Goal: Task Accomplishment & Management: Manage account settings

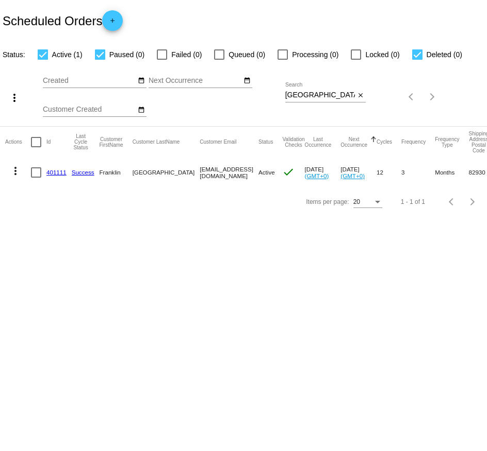
click at [300, 92] on input "[GEOGRAPHIC_DATA]" at bounding box center [320, 95] width 70 height 8
paste input "954766"
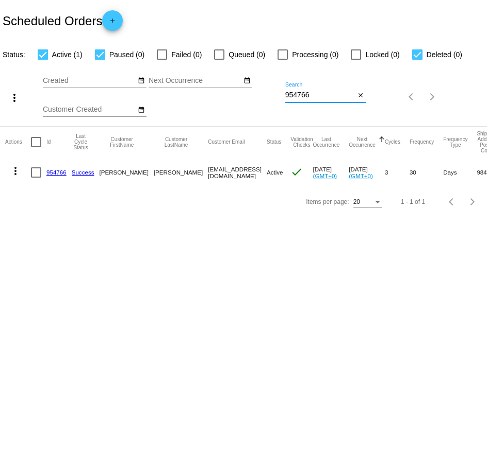
type input "954766"
click at [264, 254] on body "Scheduled Orders add Status: Active (1) Paused (0) Failed (0) Queued (0) Proces…" at bounding box center [243, 225] width 487 height 451
click at [61, 170] on link "954766" at bounding box center [56, 172] width 20 height 7
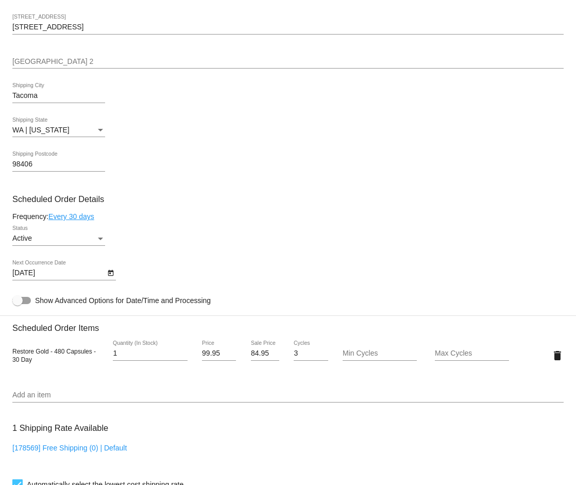
scroll to position [397, 0]
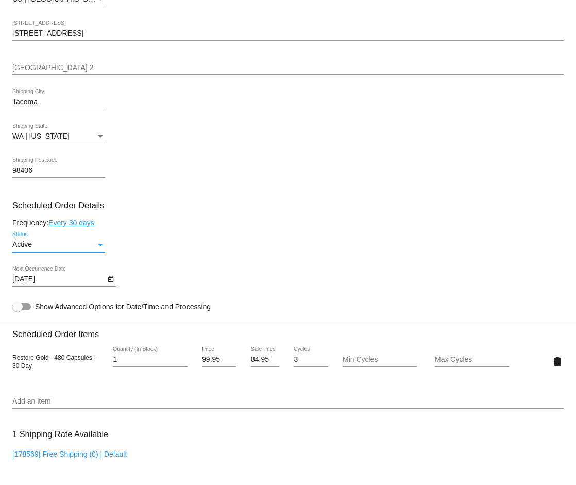
click at [76, 244] on div "Active" at bounding box center [53, 245] width 83 height 8
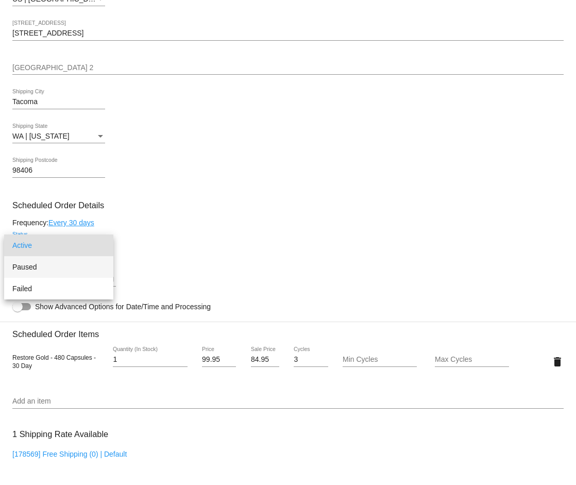
click at [57, 267] on span "Paused" at bounding box center [58, 267] width 93 height 22
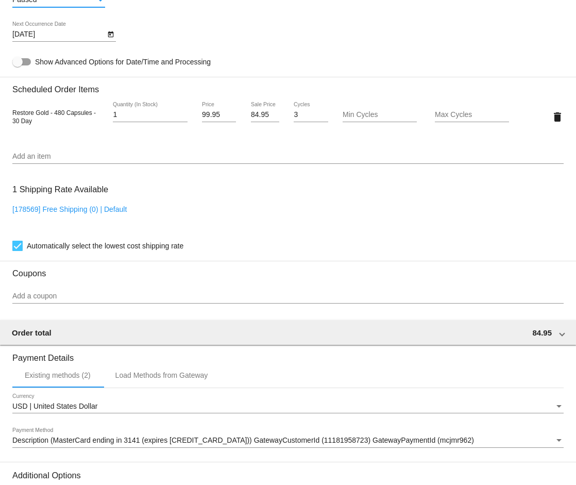
scroll to position [765, 0]
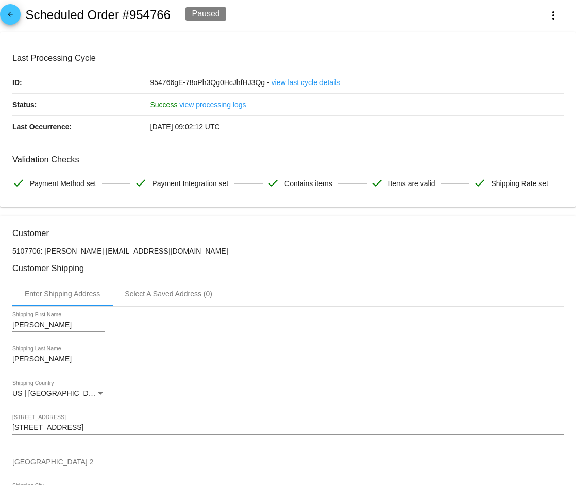
scroll to position [0, 0]
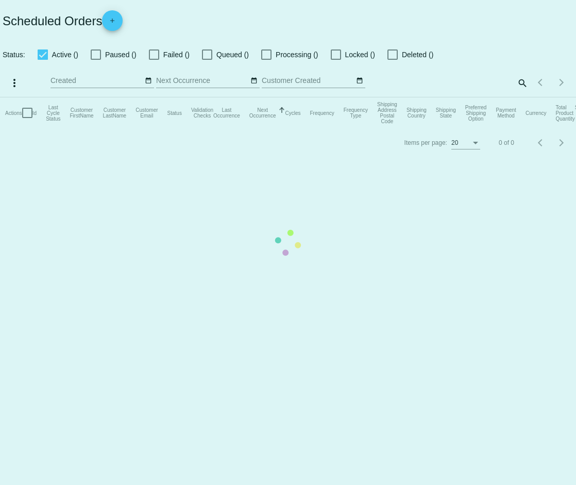
checkbox input "true"
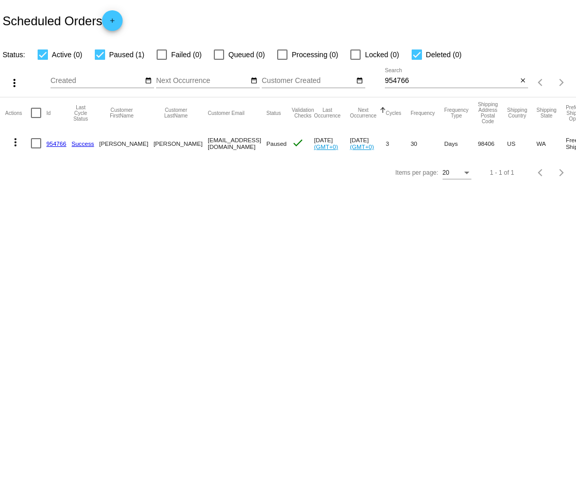
click at [409, 81] on input "954766" at bounding box center [451, 81] width 132 height 8
click at [408, 82] on input "954766" at bounding box center [451, 81] width 132 height 8
paste input "[EMAIL_ADDRESS][DOMAIN_NAME]"
type input "[EMAIL_ADDRESS][DOMAIN_NAME]"
click at [51, 142] on link "958557" at bounding box center [56, 143] width 20 height 7
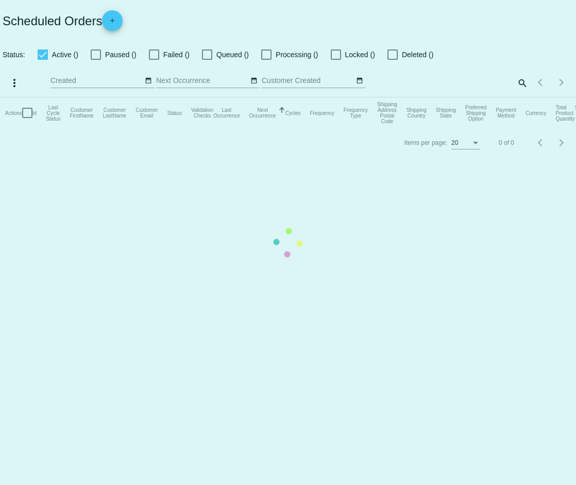
checkbox input "true"
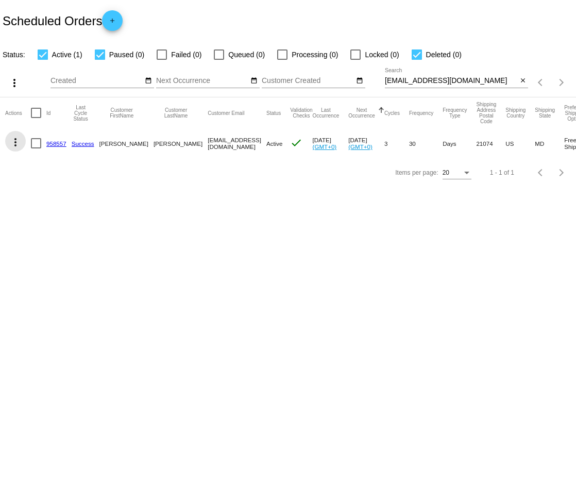
click at [22, 143] on button "more_vert" at bounding box center [15, 141] width 21 height 21
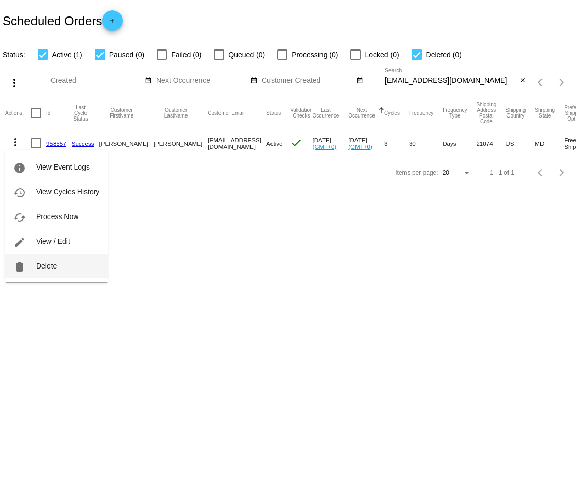
click at [50, 269] on span "Delete" at bounding box center [46, 266] width 21 height 8
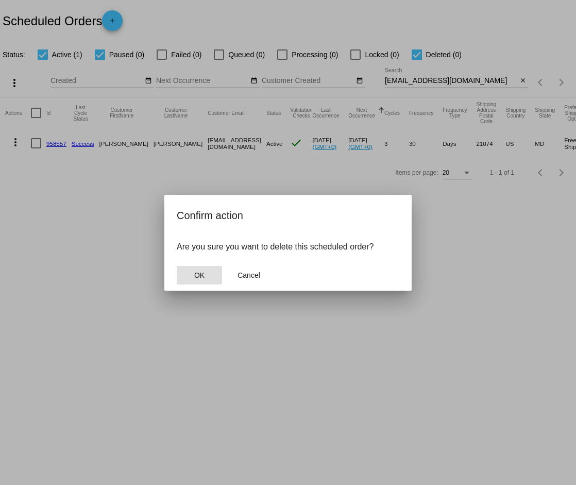
click at [203, 270] on button "OK" at bounding box center [199, 275] width 45 height 19
